Goal: Task Accomplishment & Management: Manage account settings

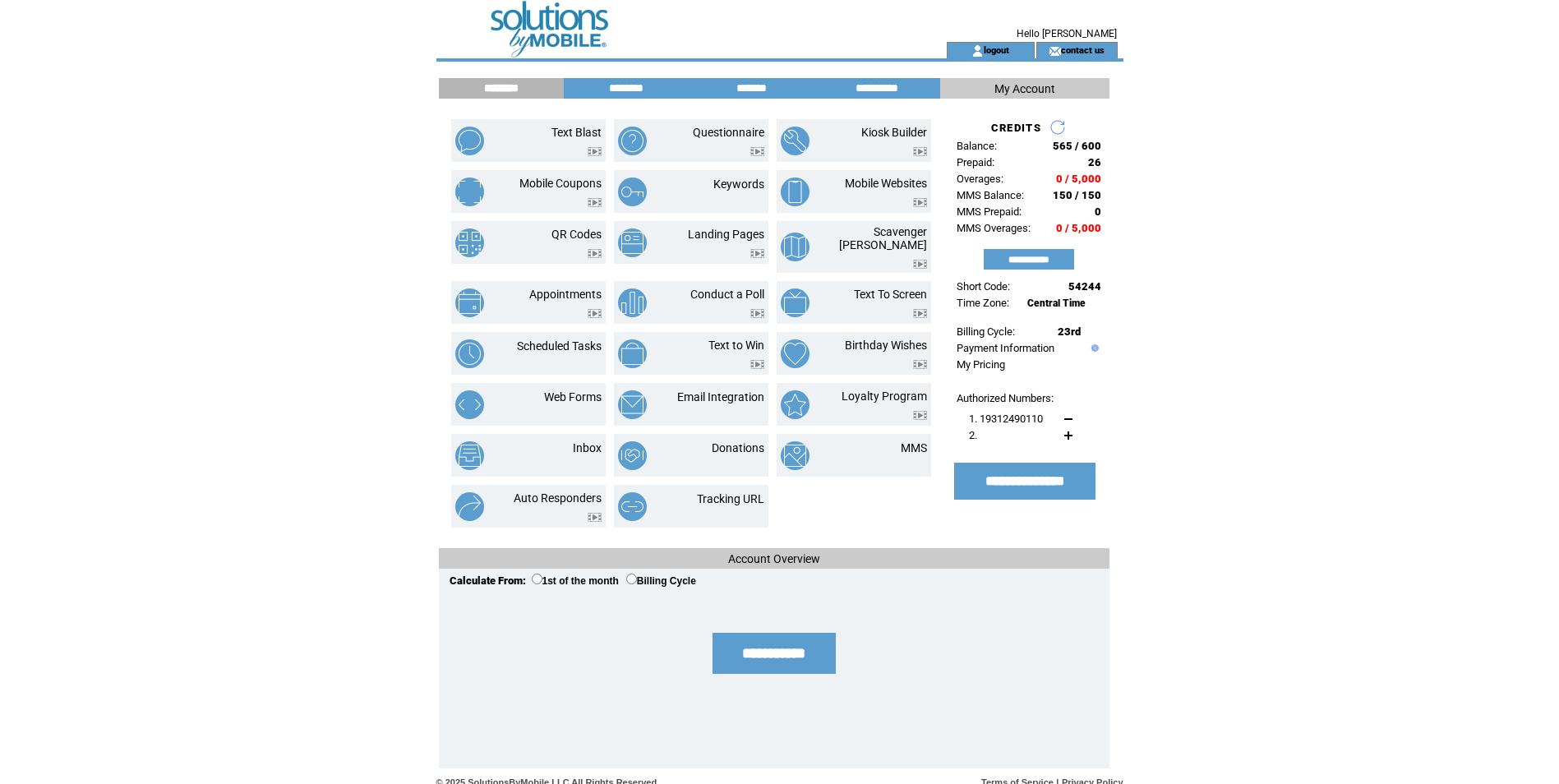
click at [1060, 128] on link at bounding box center [1057, 127] width 16 height 16
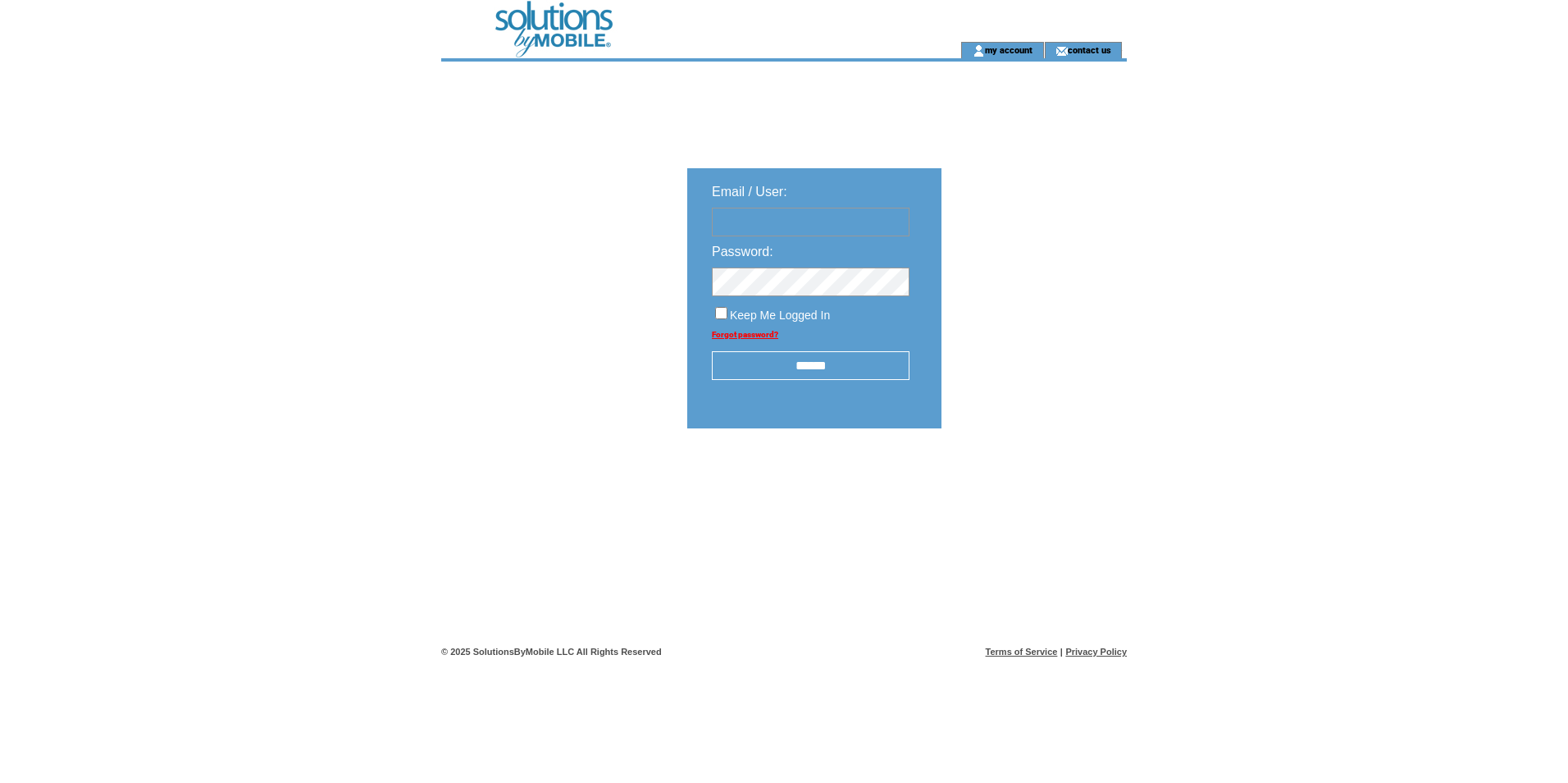
type input "**********"
click at [790, 365] on input "******" at bounding box center [810, 366] width 198 height 29
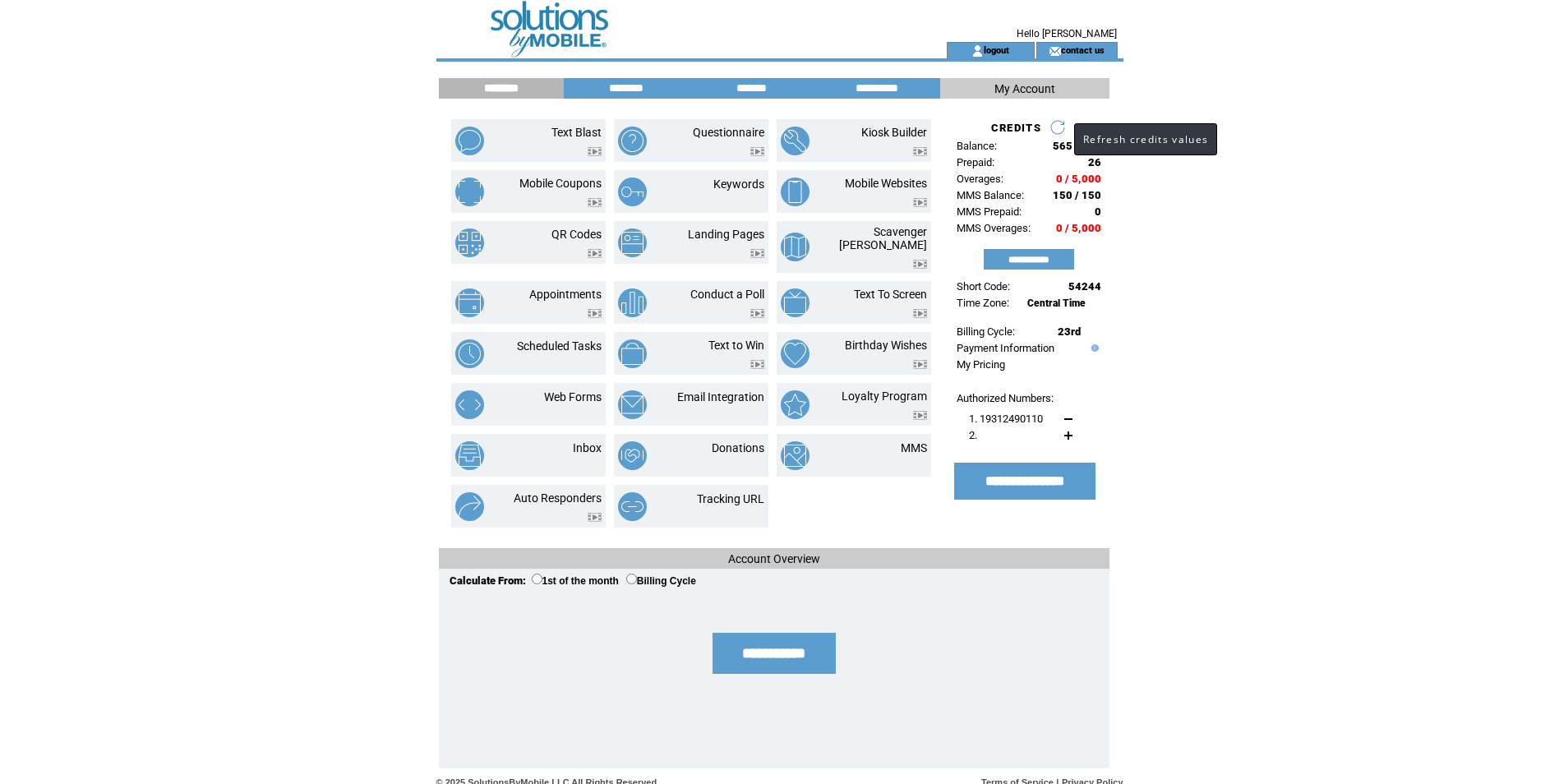
click at [1057, 128] on link at bounding box center [1057, 127] width 16 height 16
